Goal: Navigation & Orientation: Find specific page/section

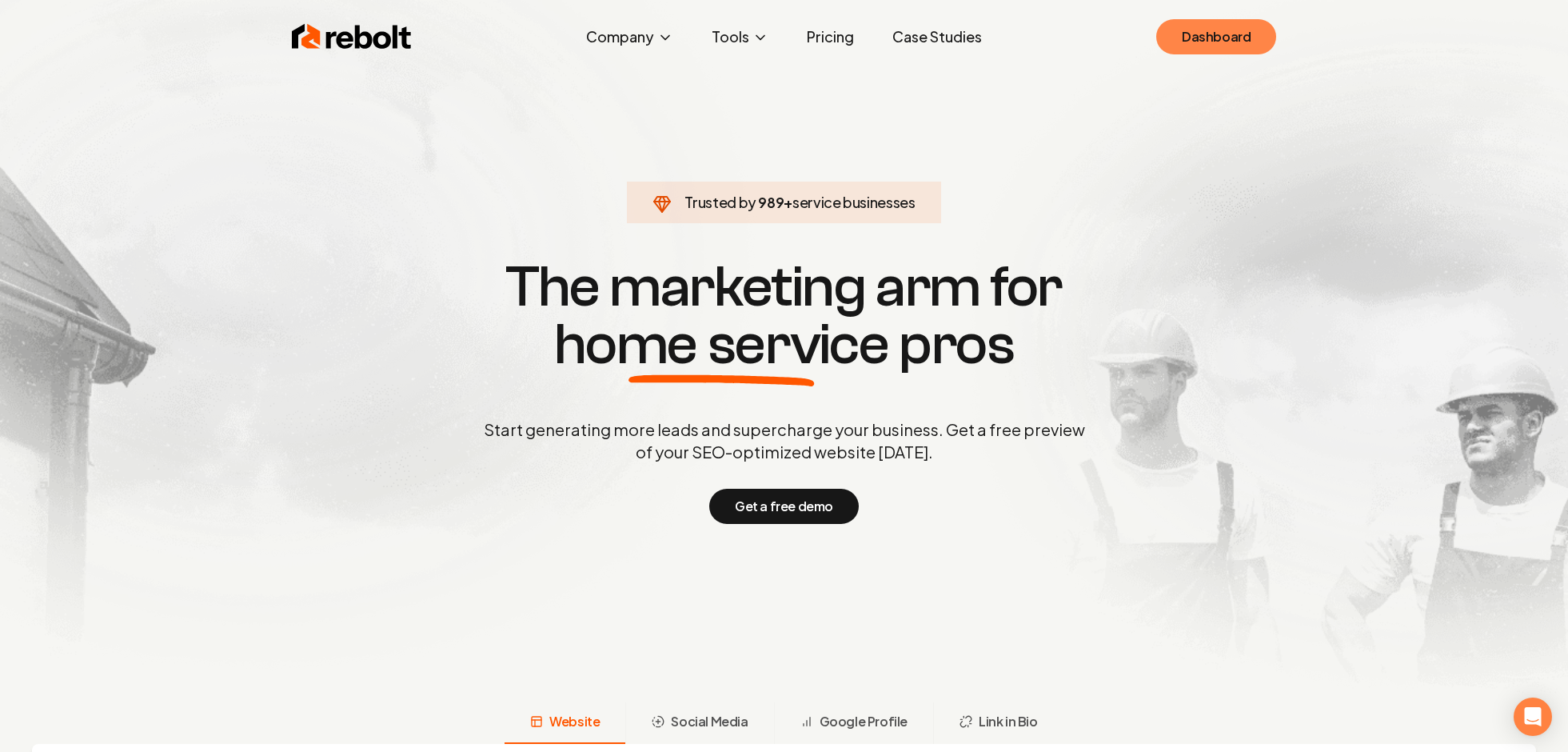
click at [1211, 38] on link "Dashboard" at bounding box center [1216, 37] width 120 height 35
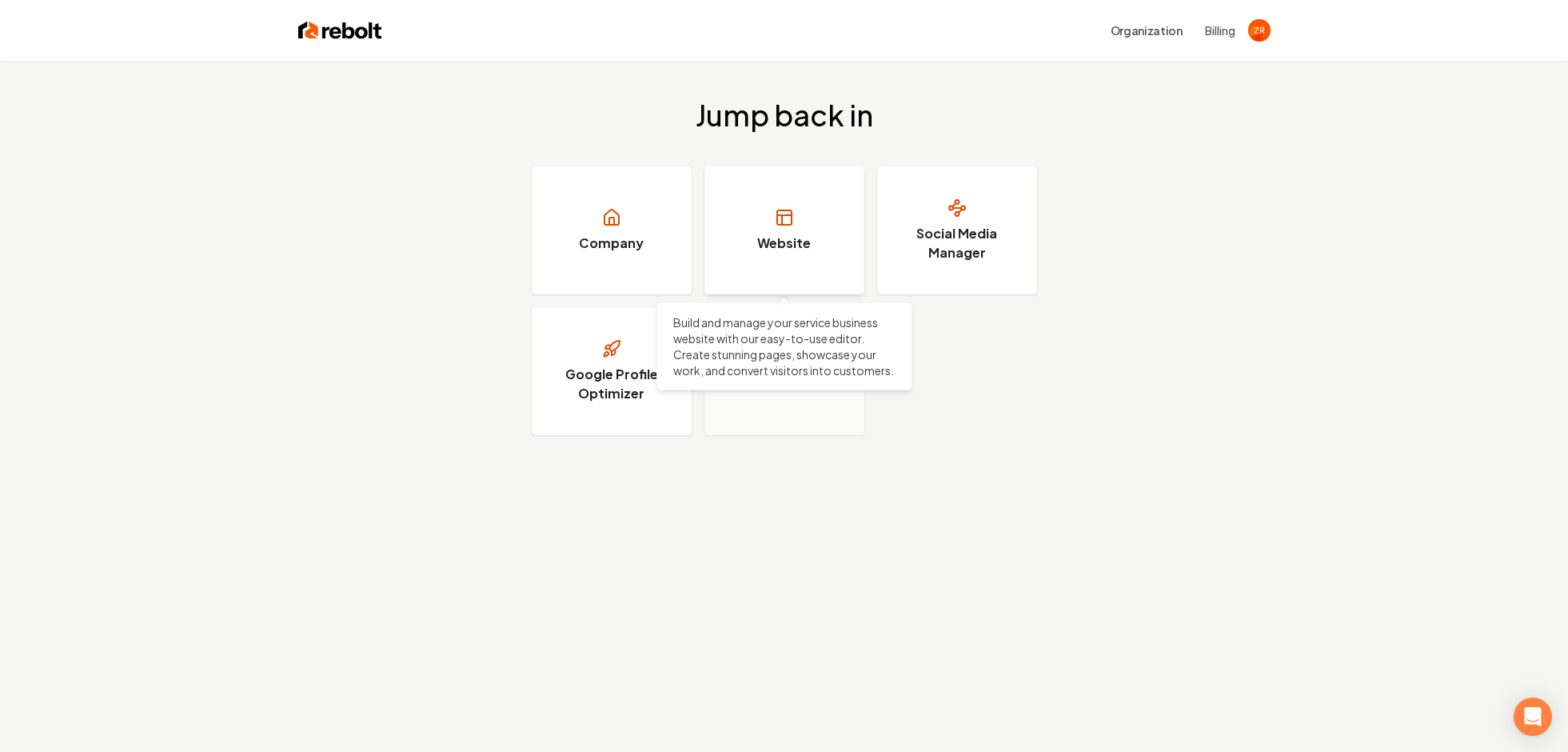
click at [764, 226] on link "Website" at bounding box center [784, 231] width 160 height 128
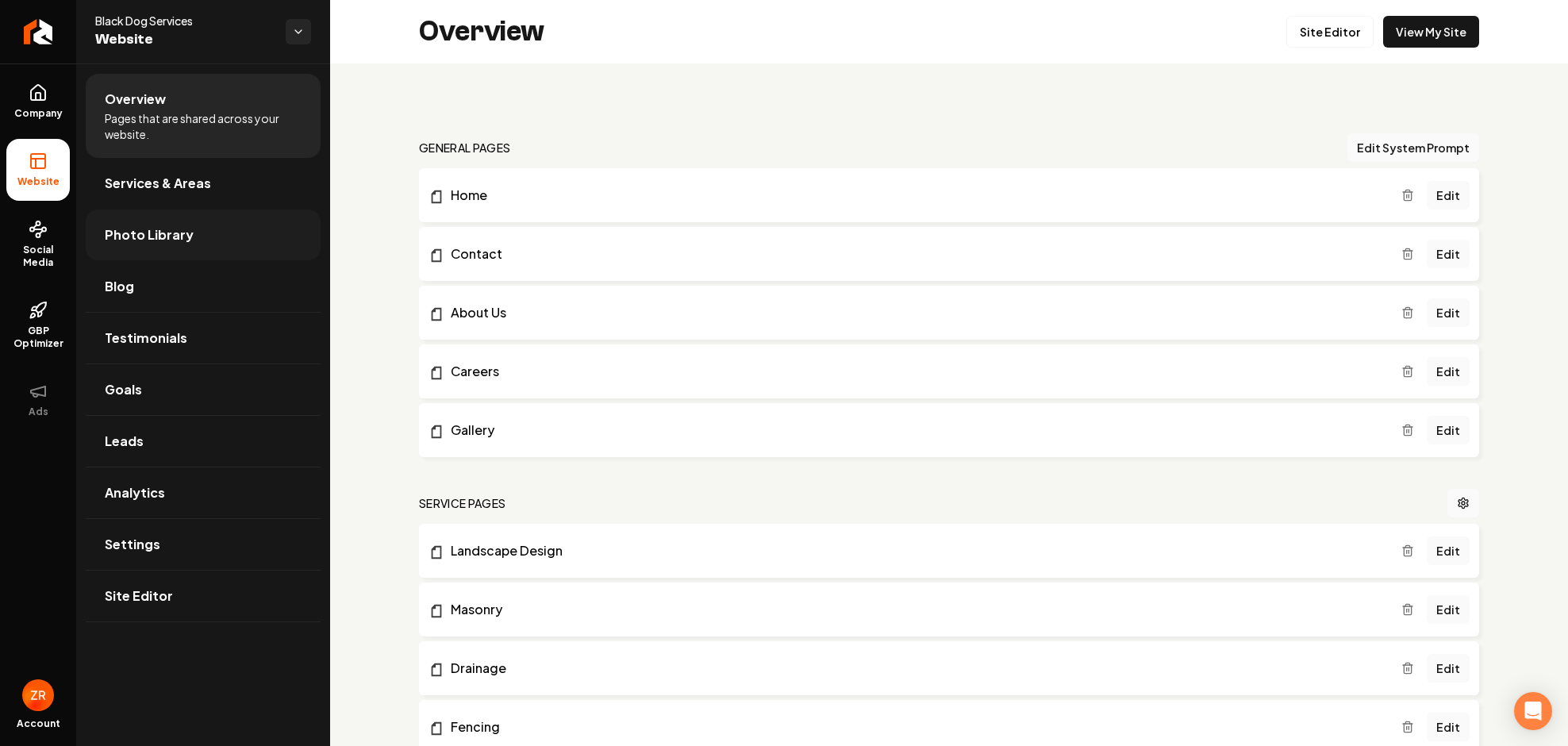
click at [142, 231] on span "Photo Library" at bounding box center [149, 235] width 89 height 19
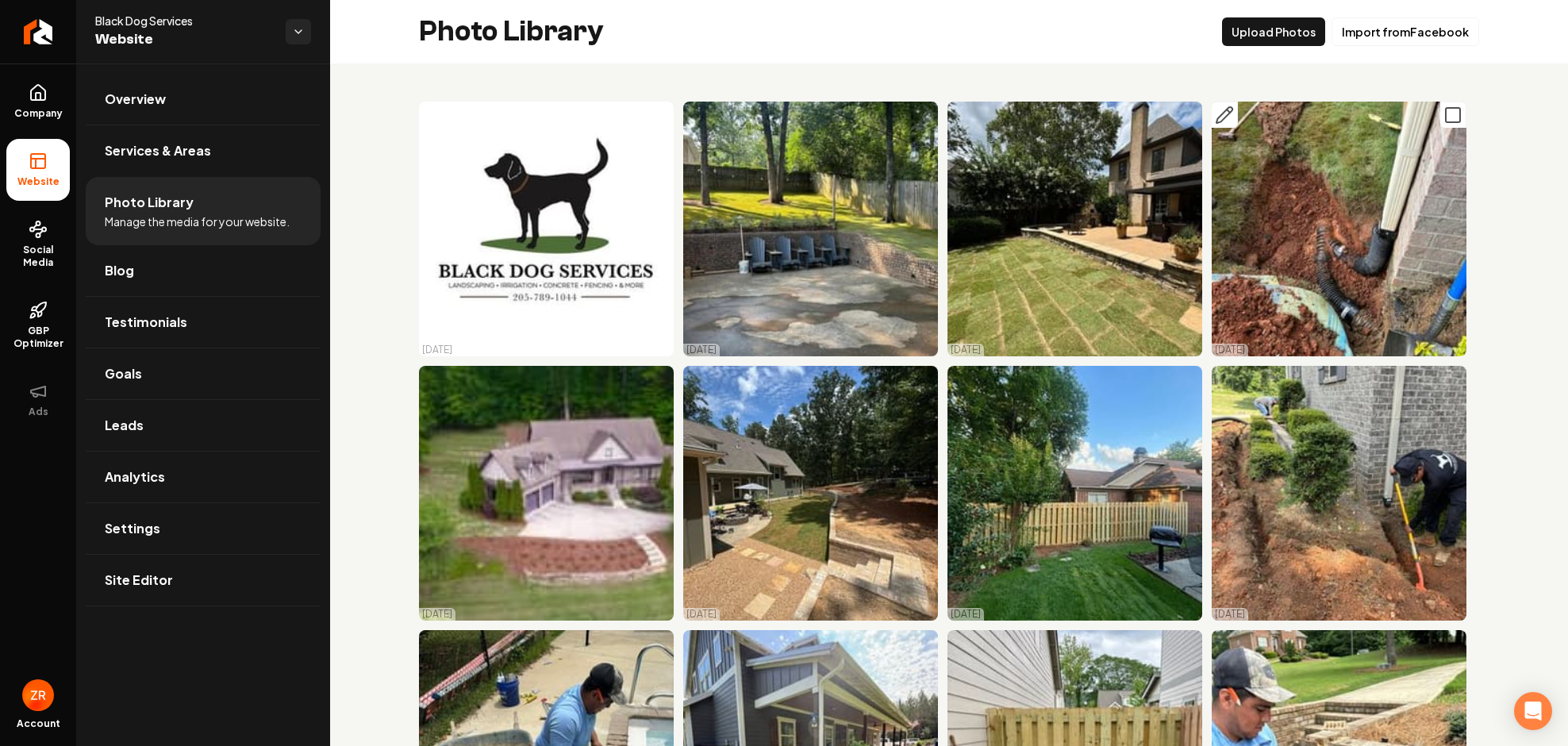
click at [1330, 223] on img "Main content area" at bounding box center [1339, 229] width 254 height 254
click at [1443, 111] on icon "Main content area" at bounding box center [1453, 115] width 19 height 19
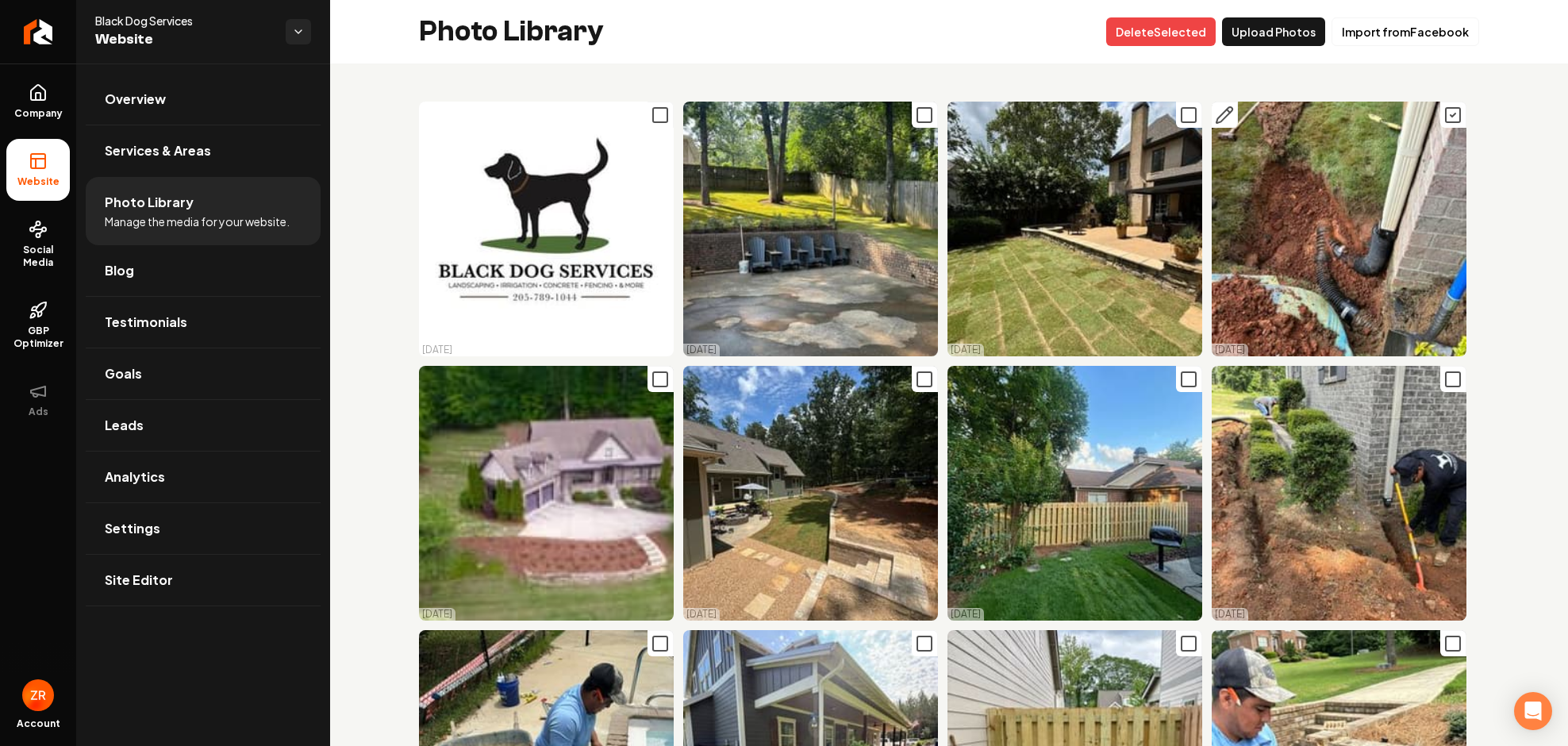
click at [1443, 112] on icon "Main content area" at bounding box center [1453, 115] width 19 height 19
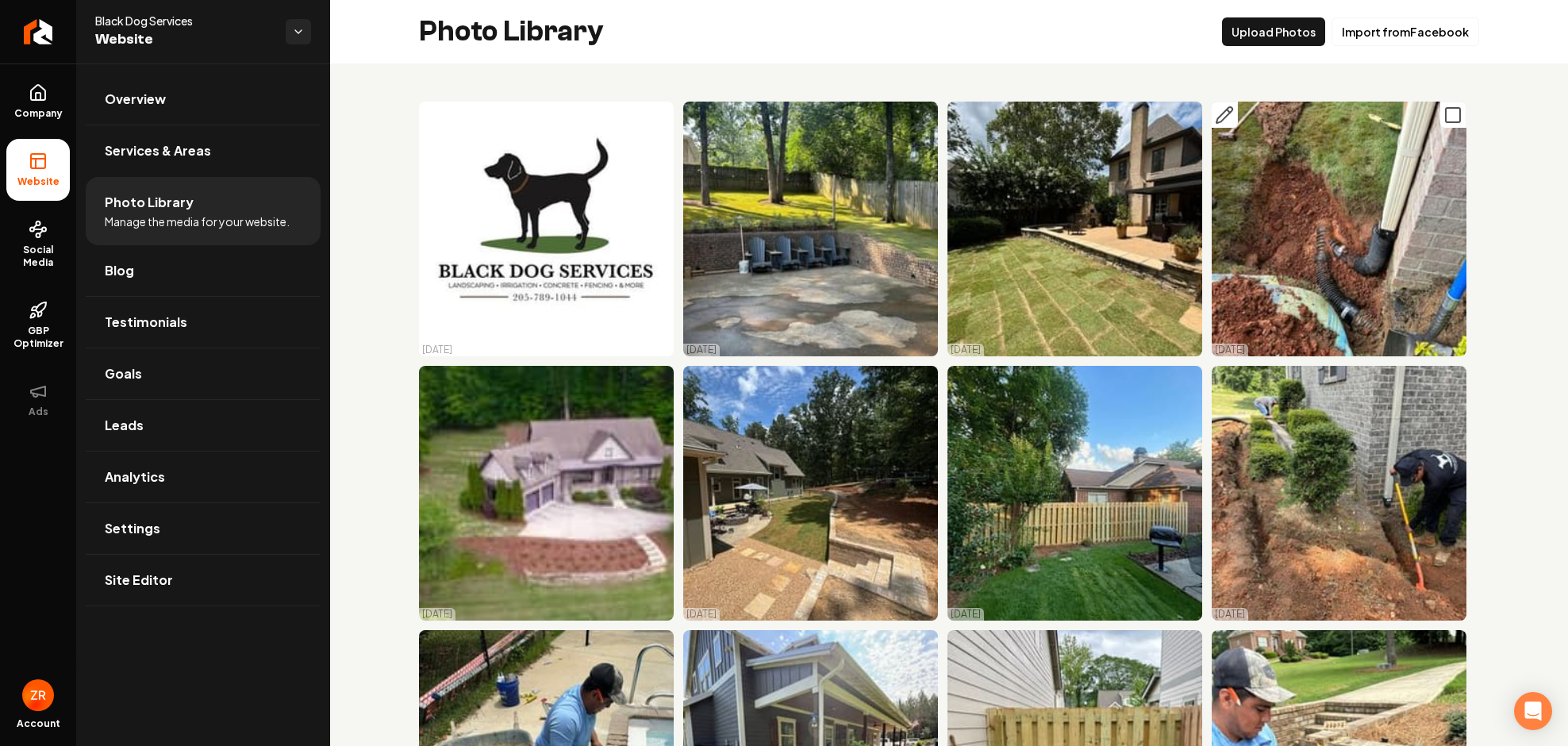
click at [1275, 208] on img "Main content area" at bounding box center [1339, 229] width 254 height 254
click at [1219, 117] on icon "Main content area" at bounding box center [1225, 115] width 19 height 19
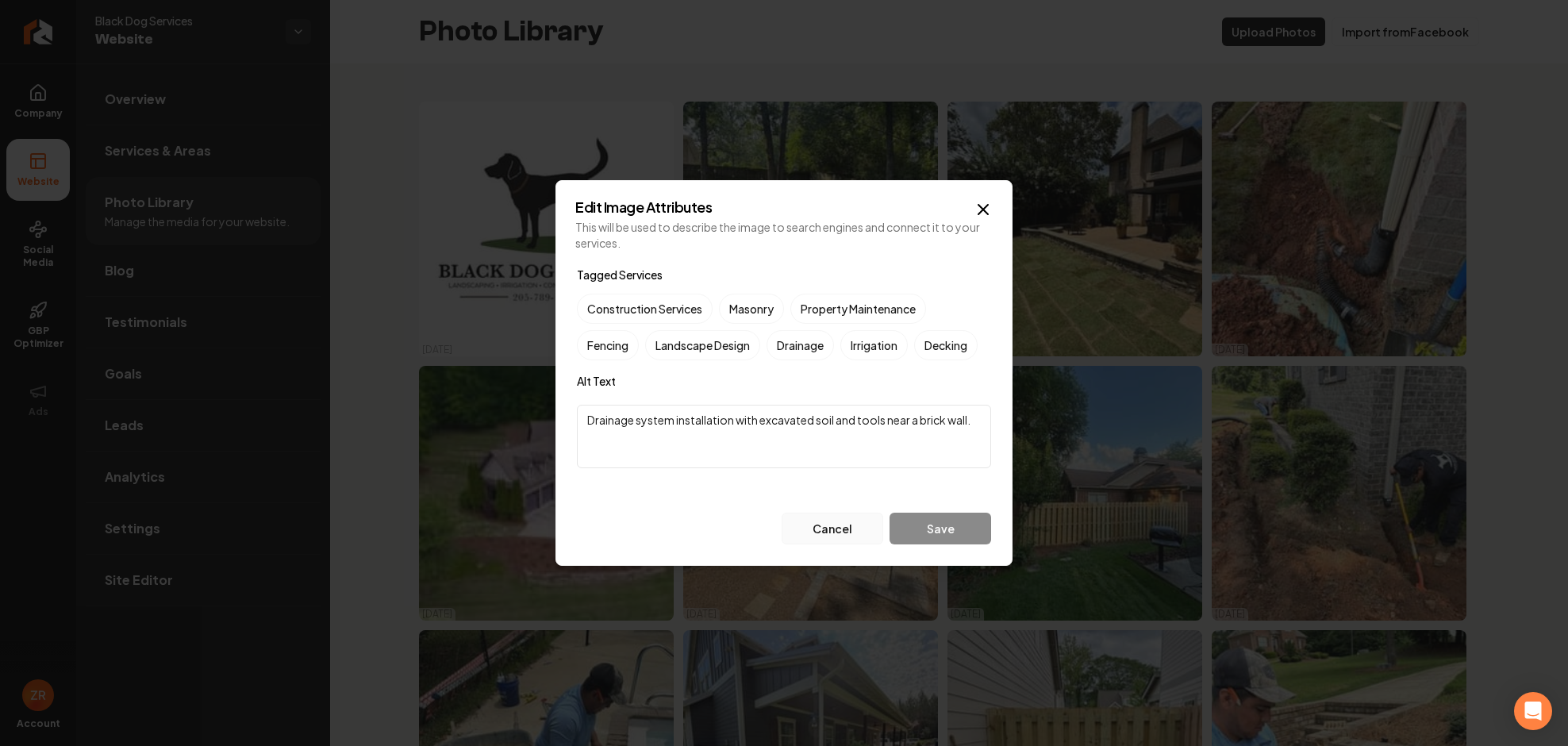
click at [822, 534] on button "Cancel" at bounding box center [833, 529] width 102 height 32
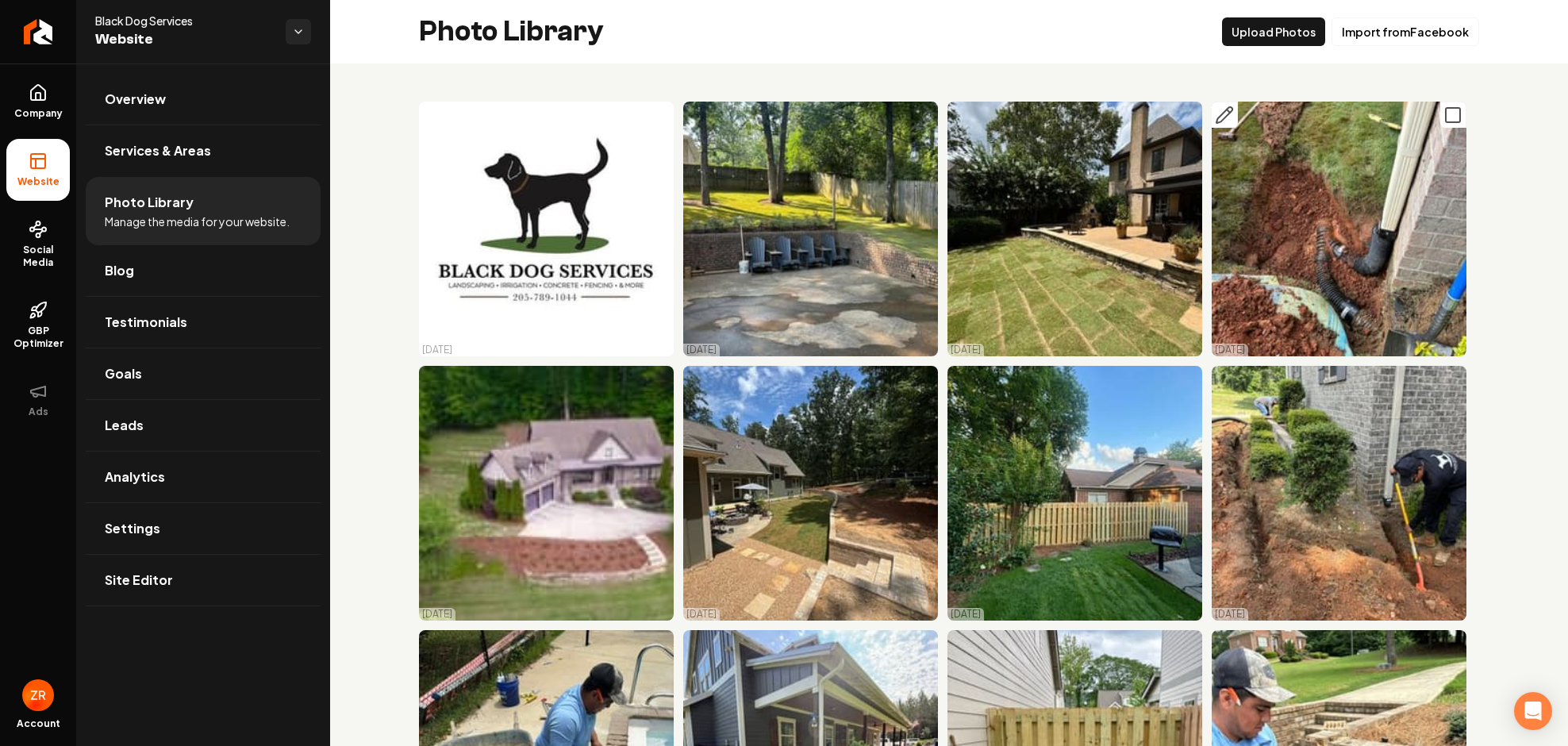
click at [1272, 206] on img "Main content area" at bounding box center [1339, 229] width 254 height 254
click at [1289, 236] on img "Main content area" at bounding box center [1339, 229] width 254 height 254
click at [1444, 115] on icon "Main content area" at bounding box center [1453, 115] width 19 height 19
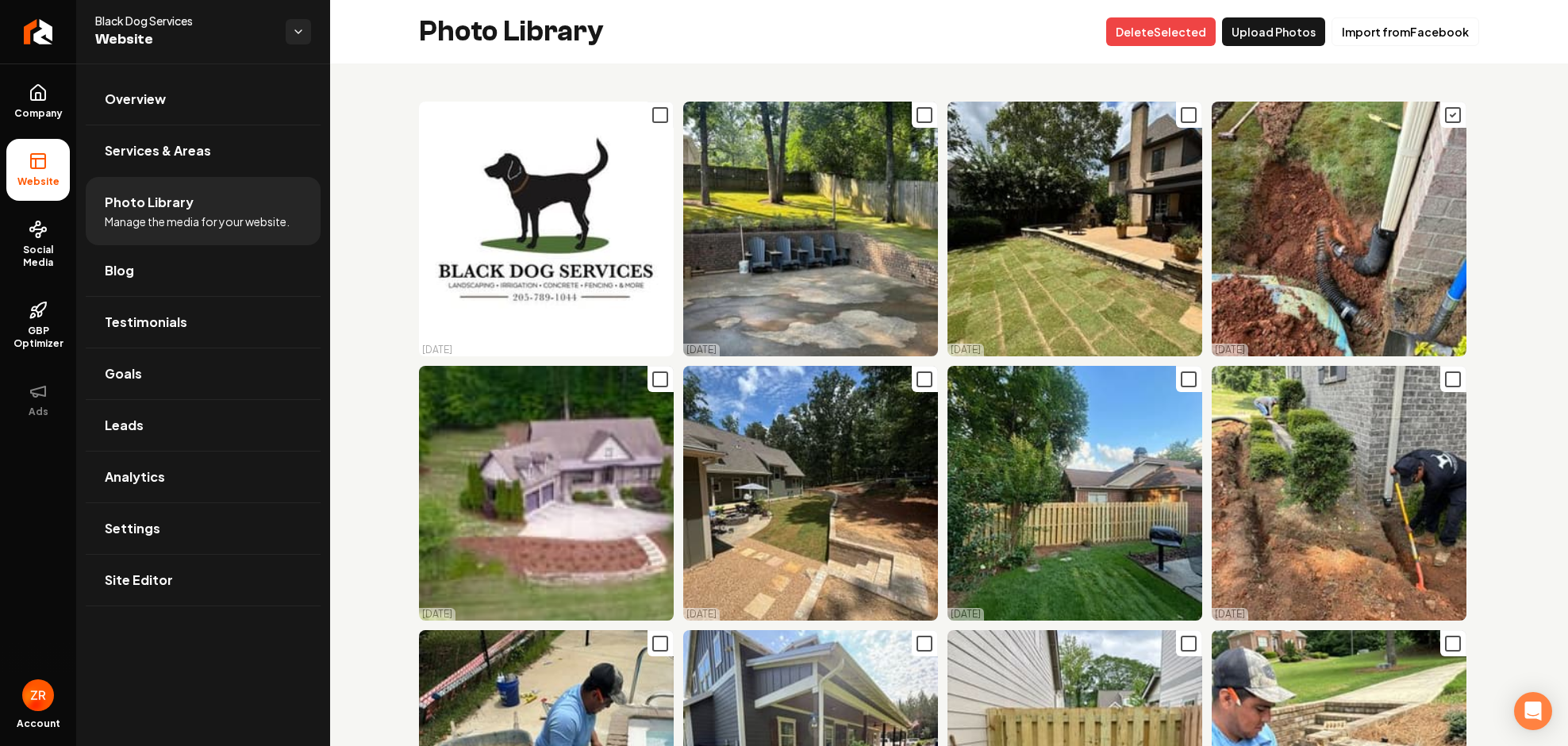
click at [1444, 115] on icon "Main content area" at bounding box center [1453, 115] width 19 height 19
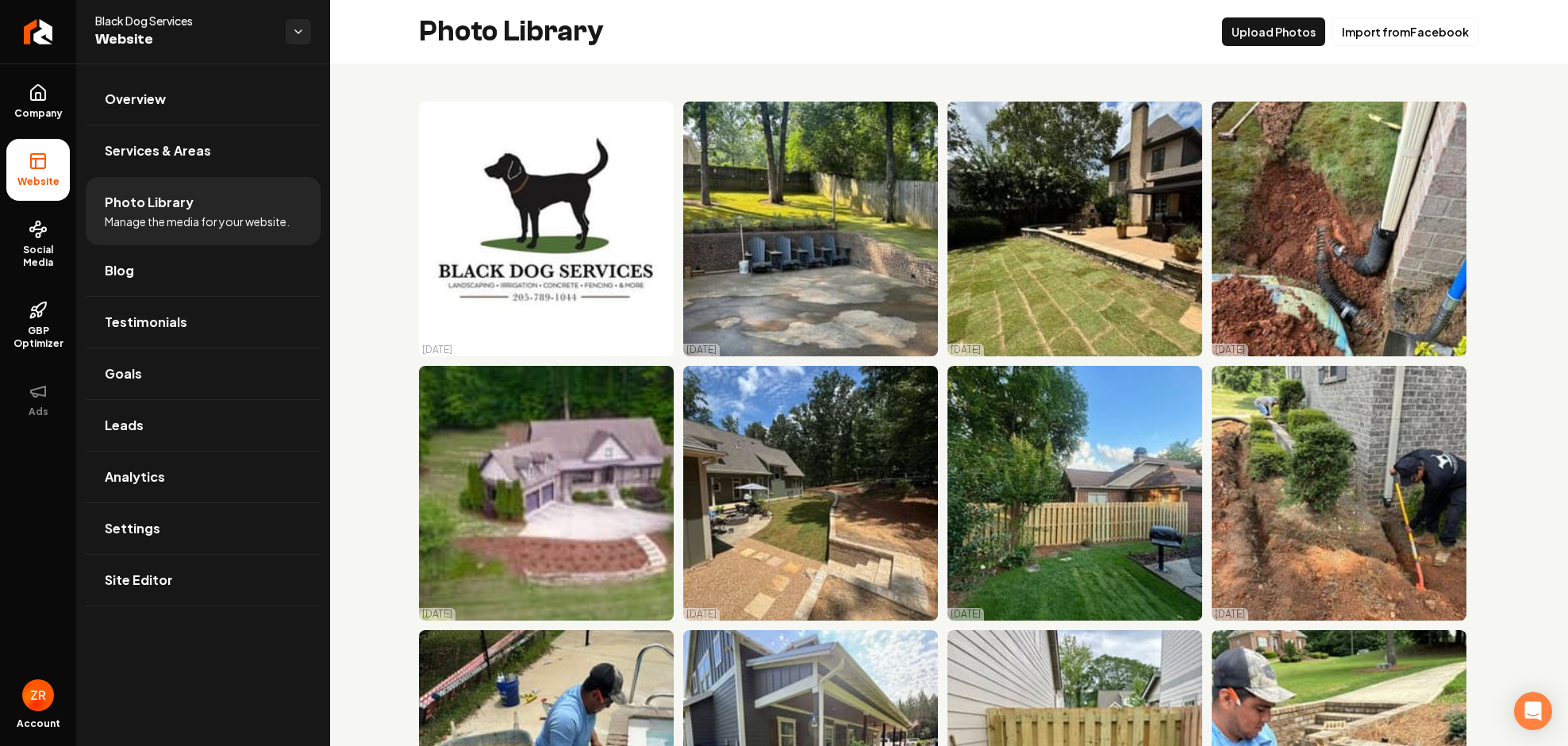
click at [1444, 115] on icon "Main content area" at bounding box center [1453, 115] width 19 height 19
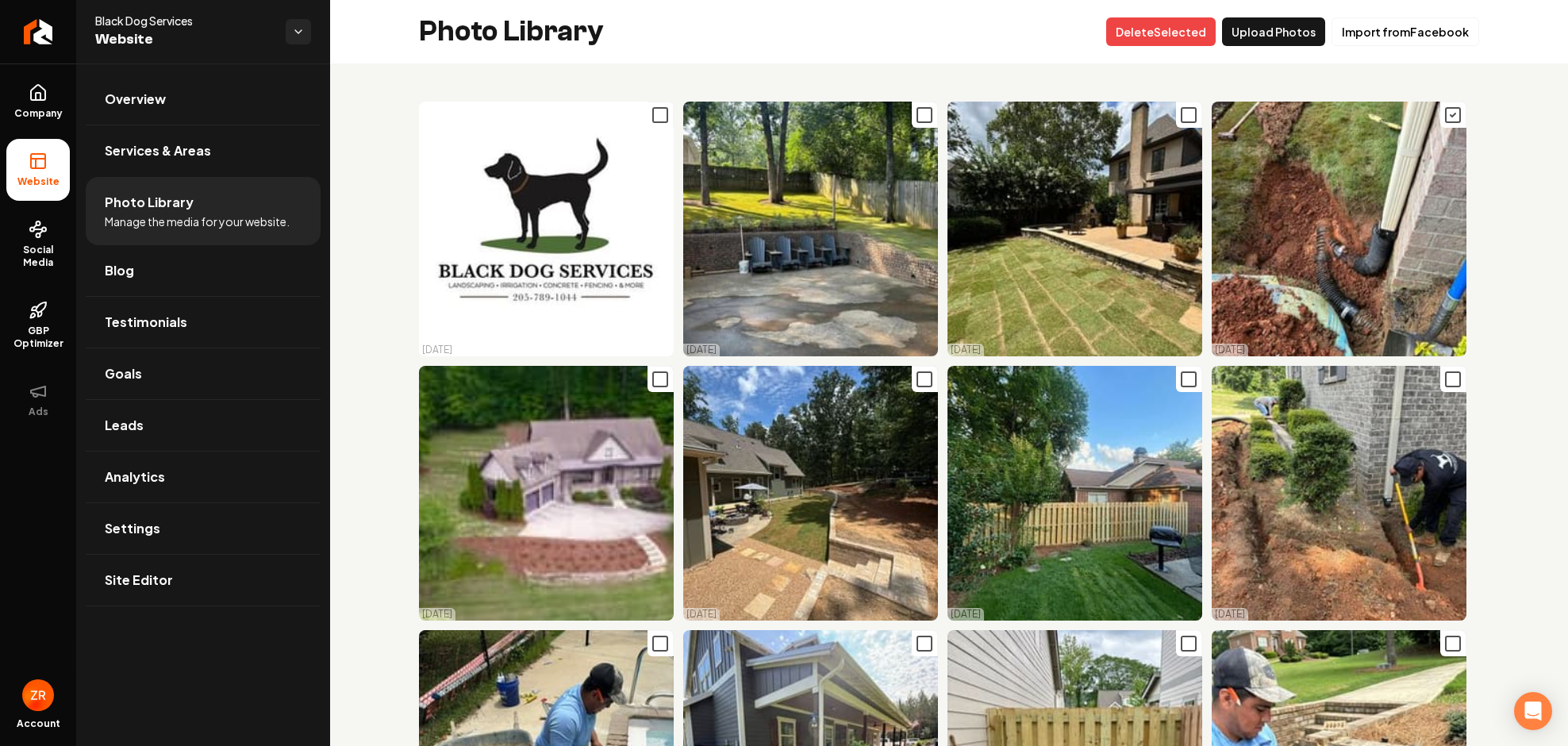
click at [1444, 115] on icon "Main content area" at bounding box center [1453, 115] width 19 height 19
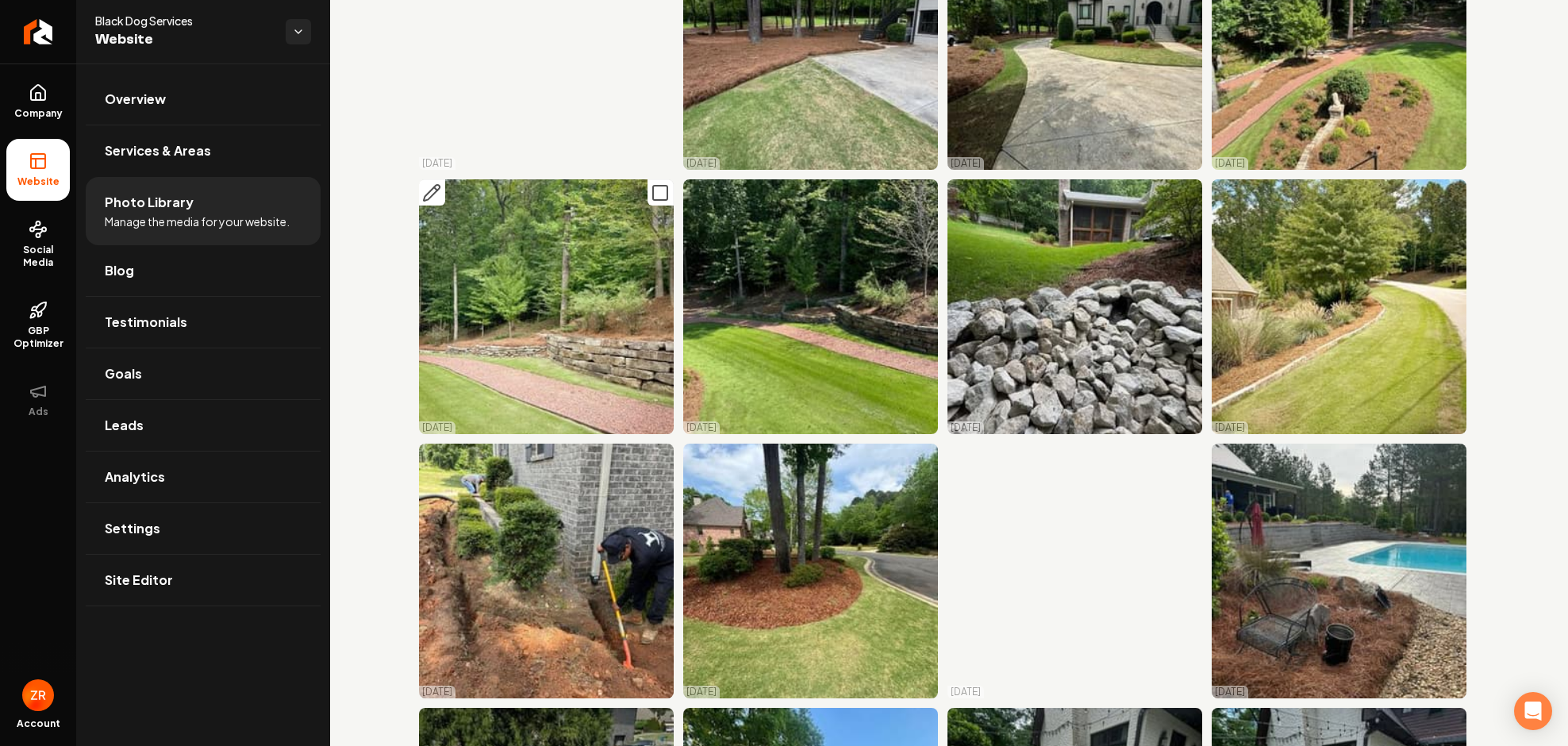
scroll to position [1587, 0]
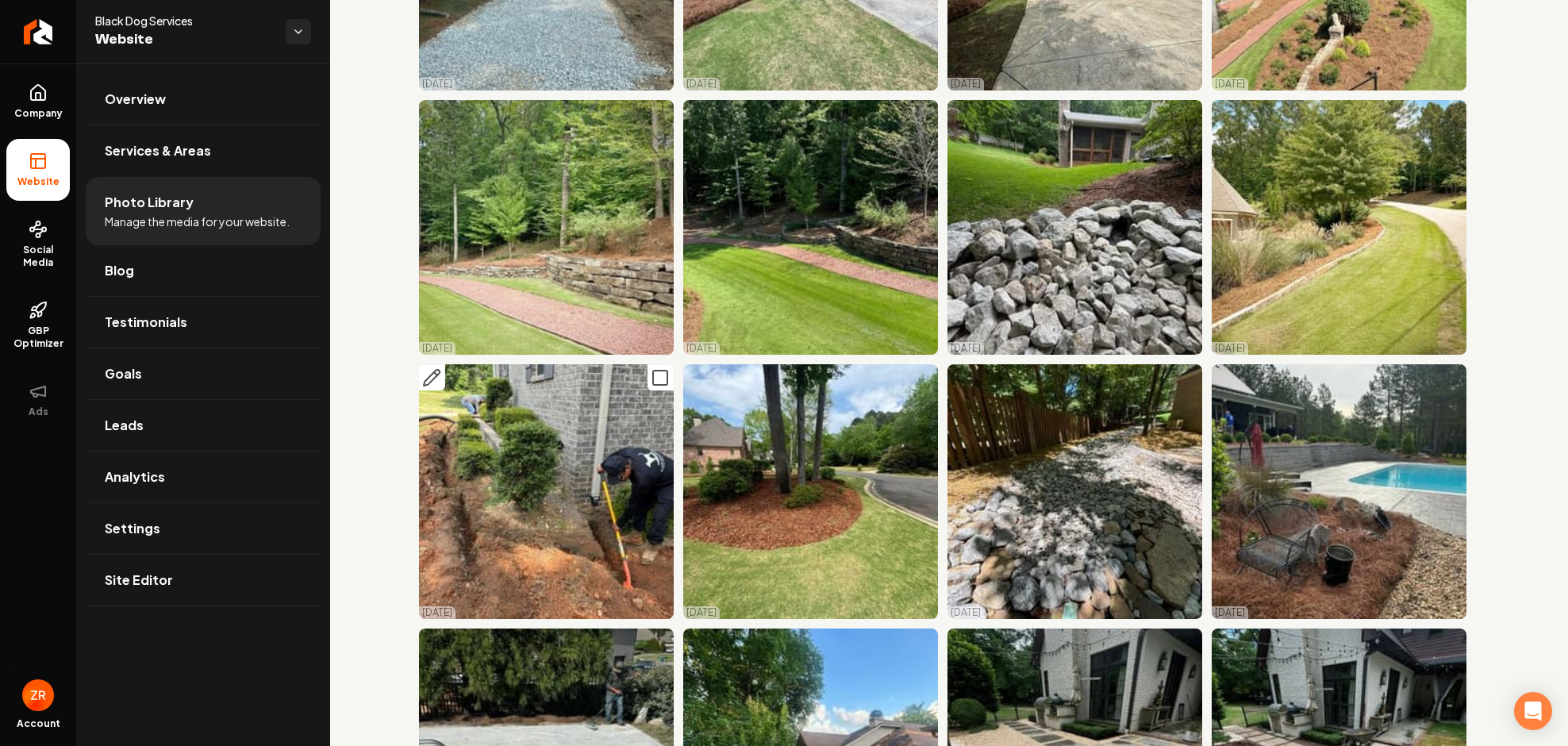
click at [531, 432] on img "Main content area" at bounding box center [546, 492] width 254 height 254
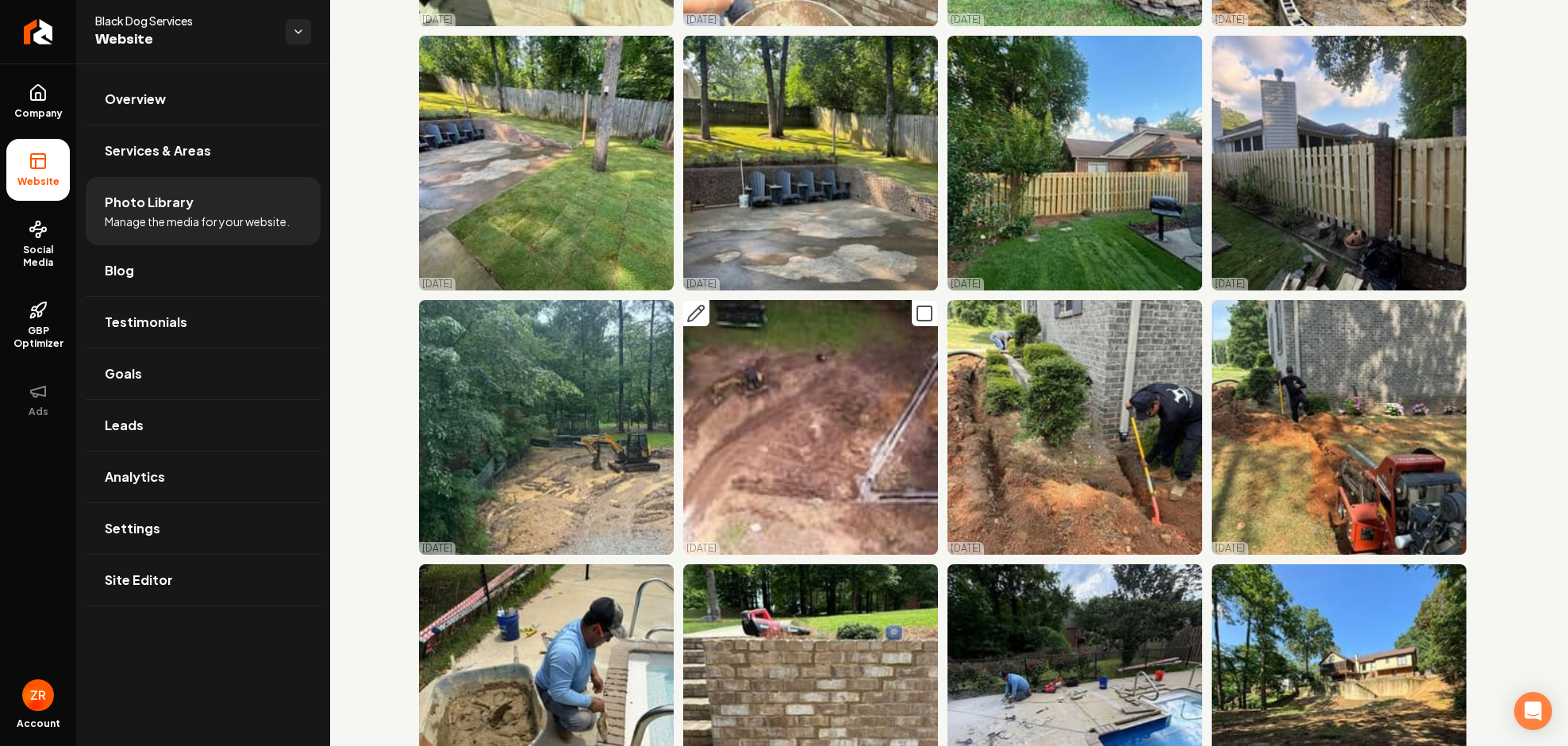
scroll to position [10873, 0]
